Goal: Obtain resource: Download file/media

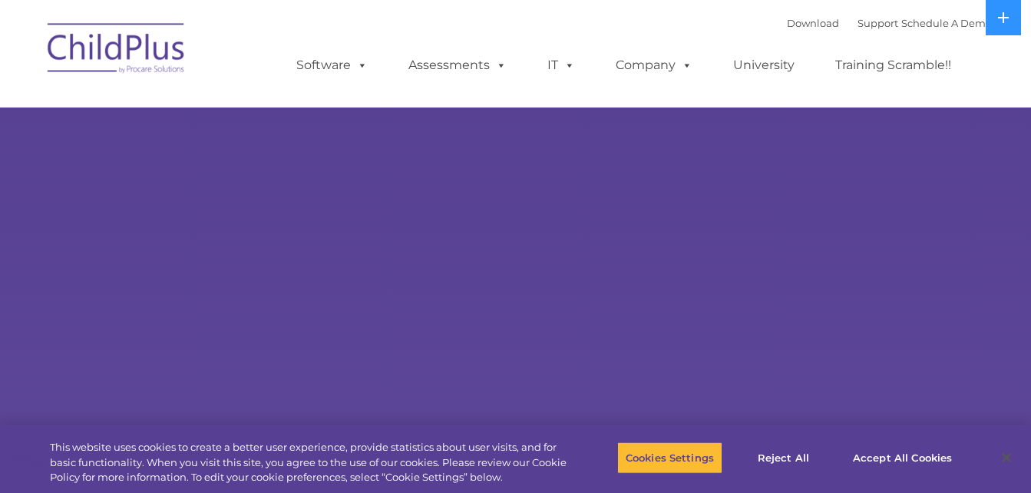
select select "MEDIUM"
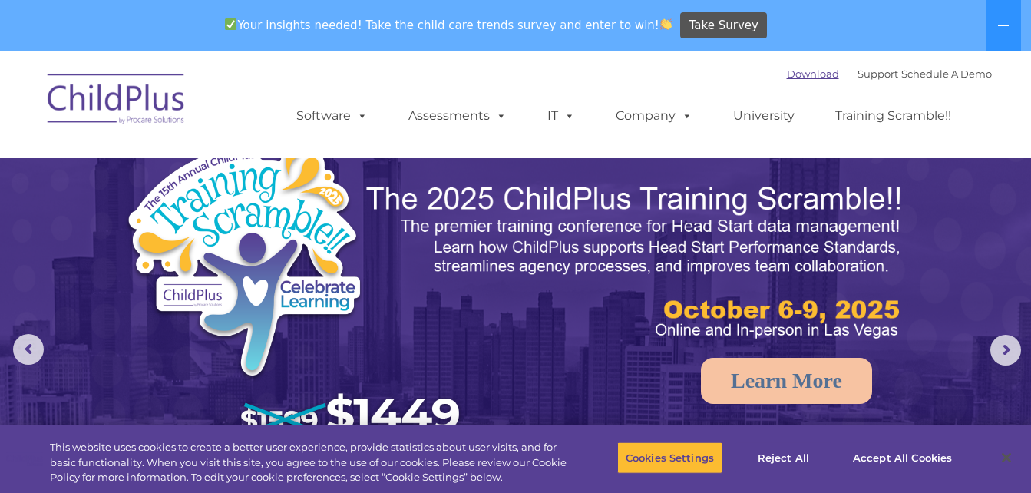
click at [787, 73] on link "Download" at bounding box center [813, 74] width 52 height 12
click at [787, 75] on link "Download" at bounding box center [813, 74] width 52 height 12
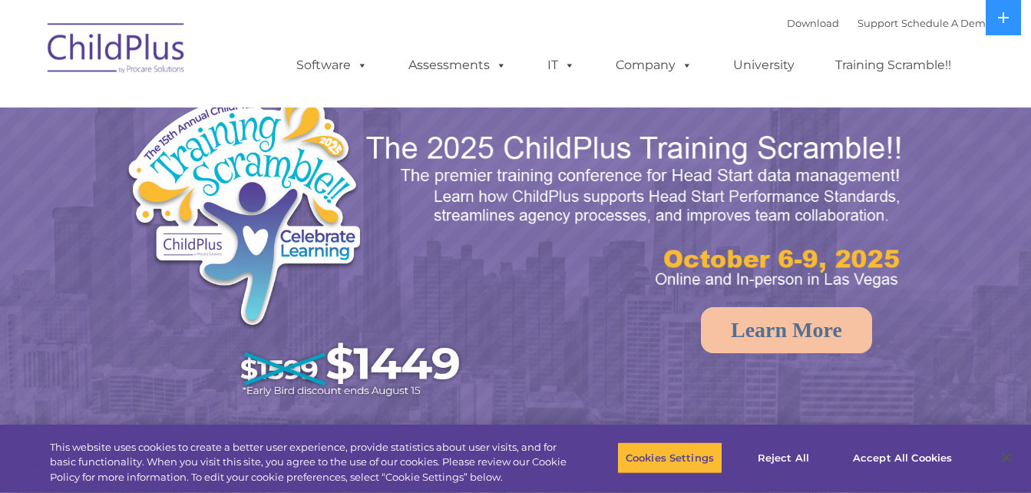
select select "MEDIUM"
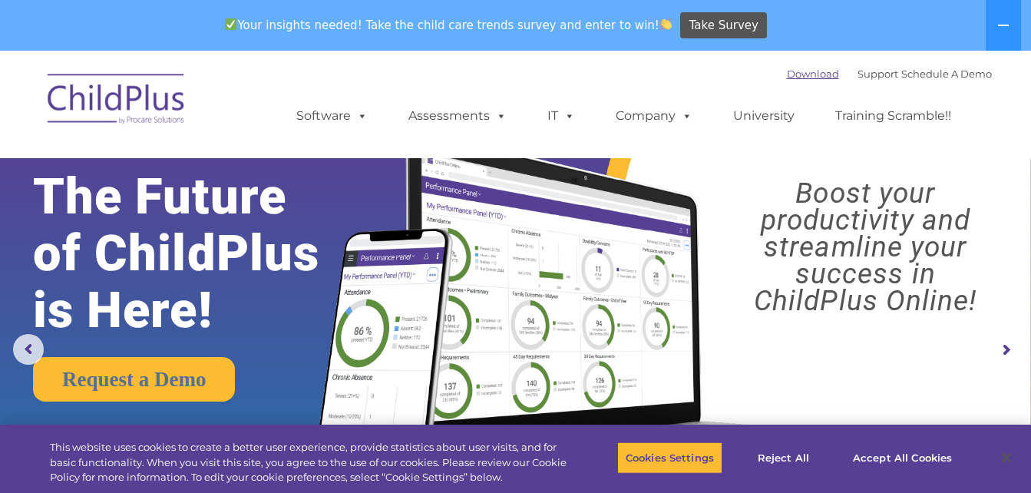
click at [787, 72] on link "Download" at bounding box center [813, 74] width 52 height 12
